Goal: Ask a question: Seek information or help from site administrators or community

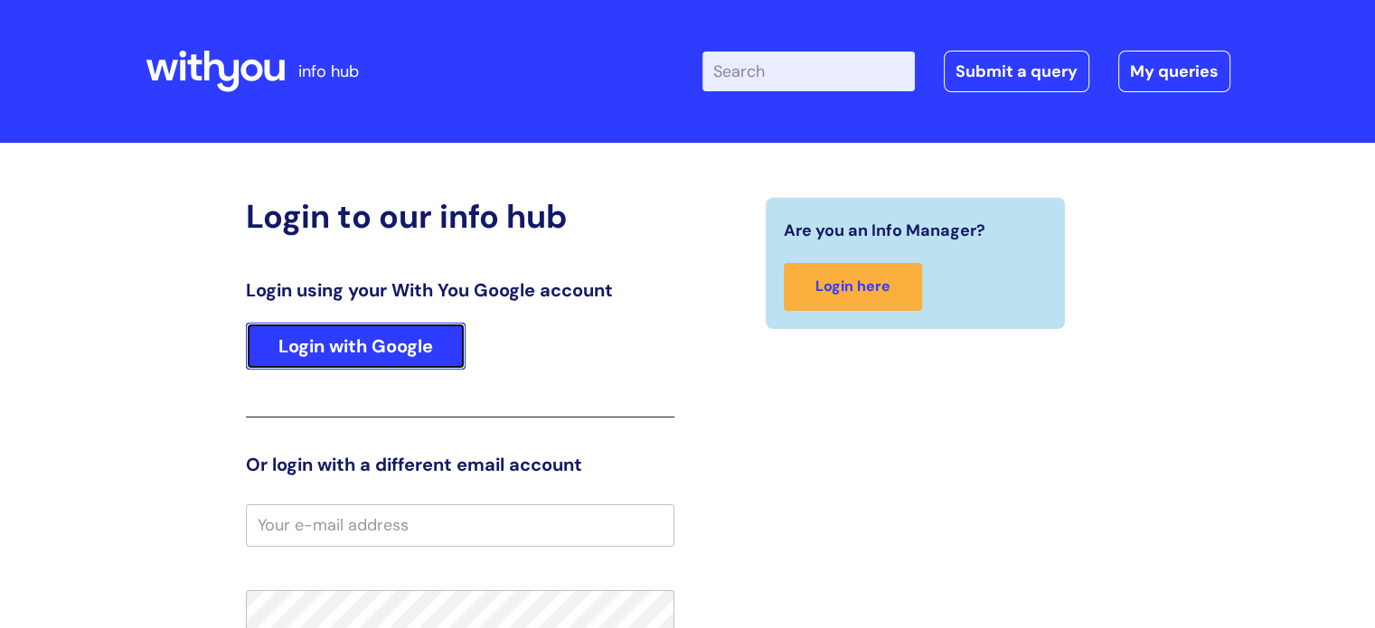
click at [307, 352] on link "Login with Google" at bounding box center [356, 346] width 220 height 47
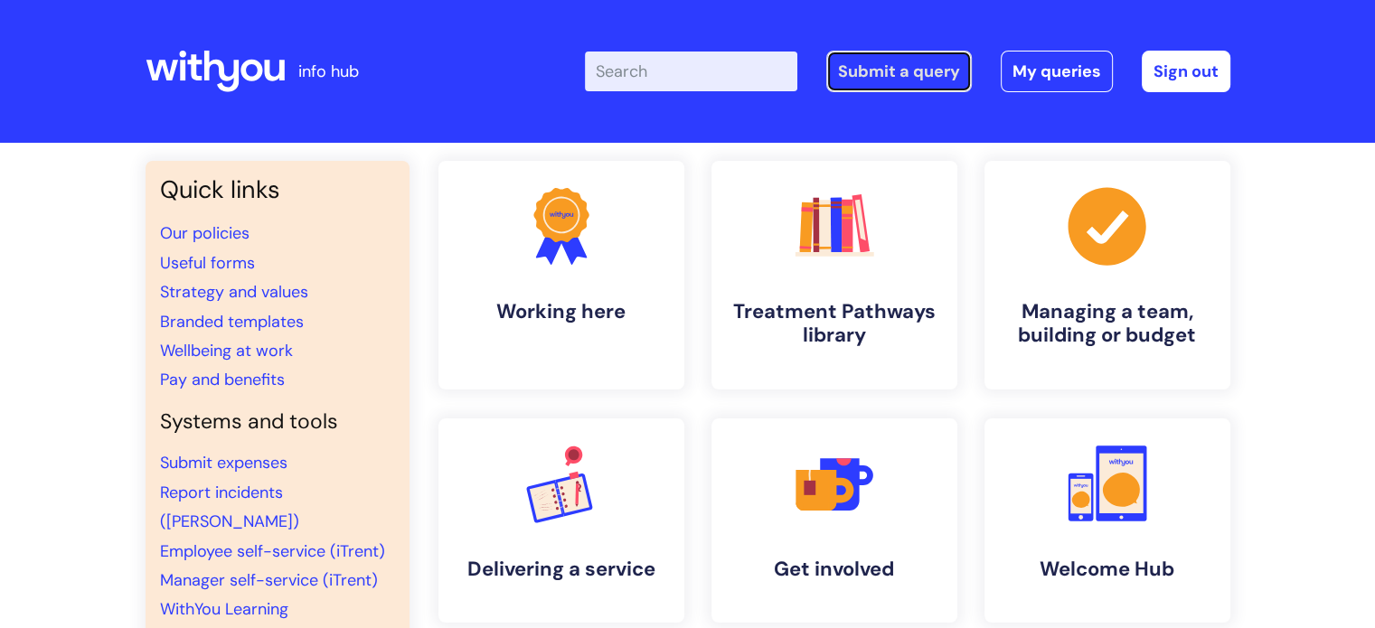
click at [909, 69] on link "Submit a query" at bounding box center [899, 72] width 146 height 42
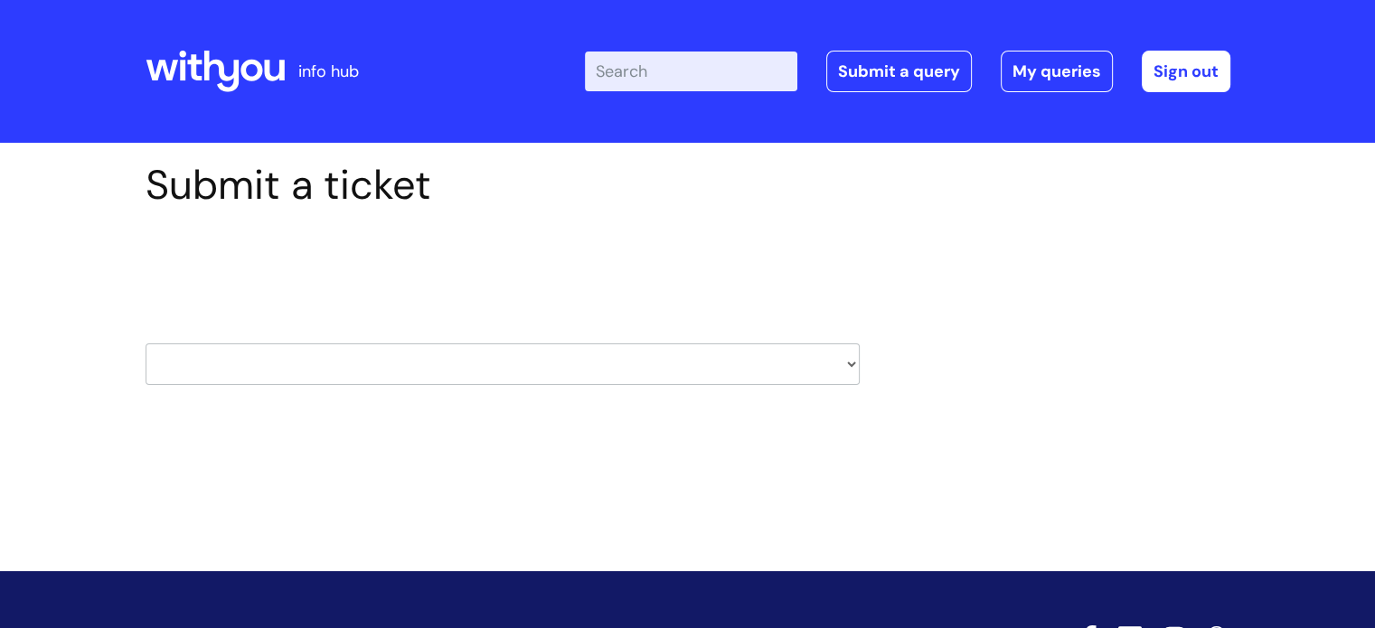
click at [852, 366] on select "HR / People IT and Support Clinical Drug Alerts Finance Accounts Data Support T…" at bounding box center [503, 365] width 714 height 42
